Goal: Check status: Check status

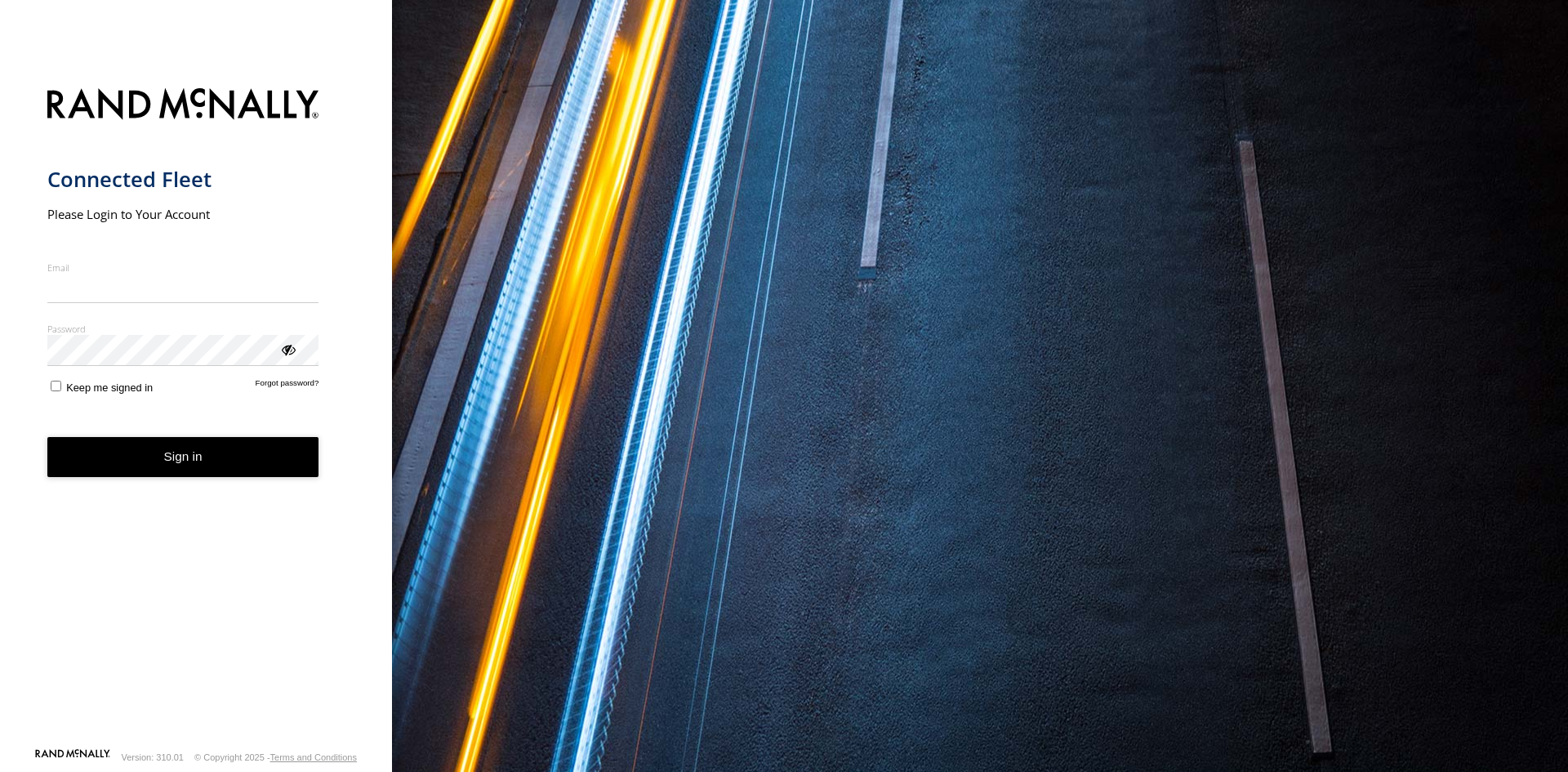
type input "**********"
click at [193, 475] on button "Sign in" at bounding box center [183, 457] width 272 height 40
click at [201, 454] on button "Sign in" at bounding box center [183, 457] width 272 height 40
